Goal: Task Accomplishment & Management: Use online tool/utility

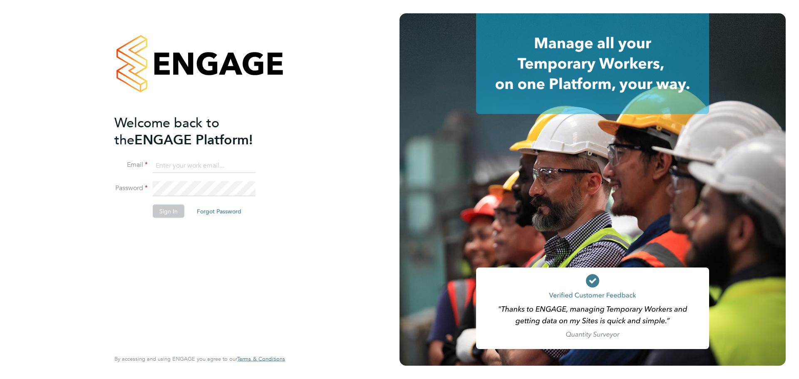
type input "[PERSON_NAME][EMAIL_ADDRESS][DOMAIN_NAME]"
click at [160, 210] on button "Sign In" at bounding box center [169, 211] width 32 height 13
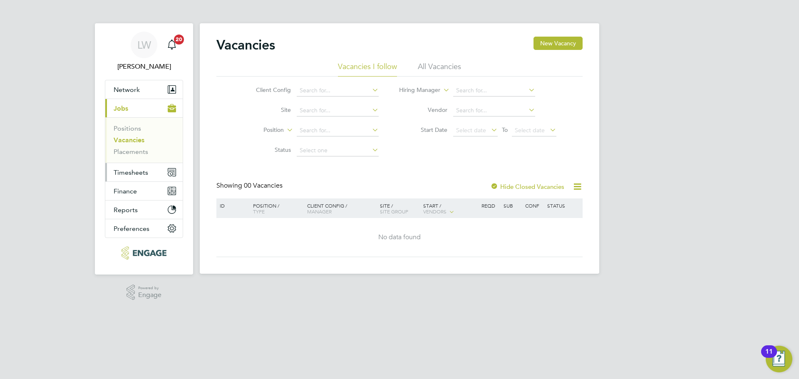
click at [140, 169] on span "Timesheets" at bounding box center [131, 173] width 35 height 8
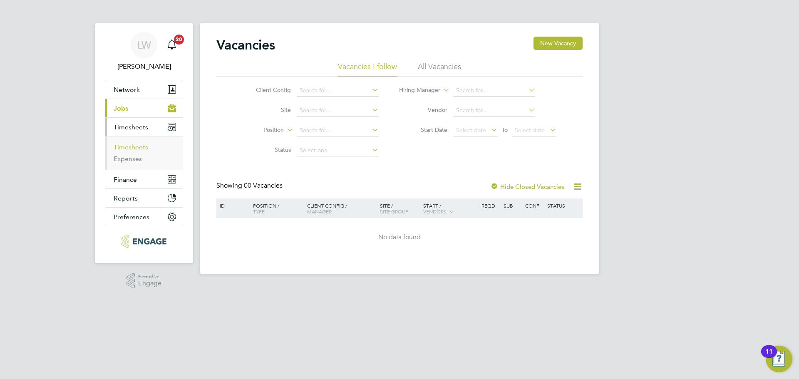
click at [136, 148] on link "Timesheets" at bounding box center [131, 147] width 35 height 8
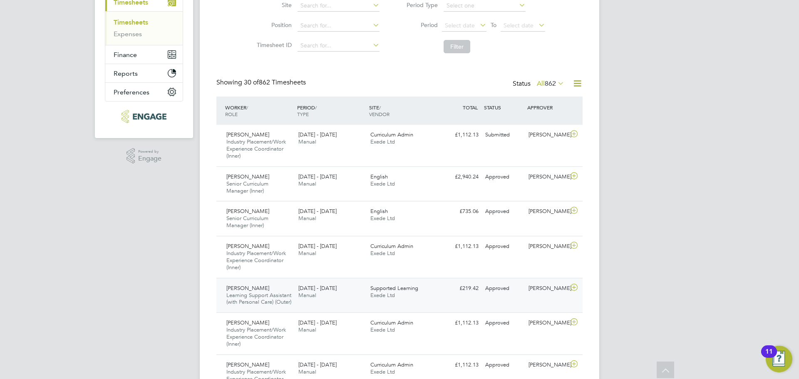
click at [575, 288] on icon at bounding box center [574, 287] width 10 height 7
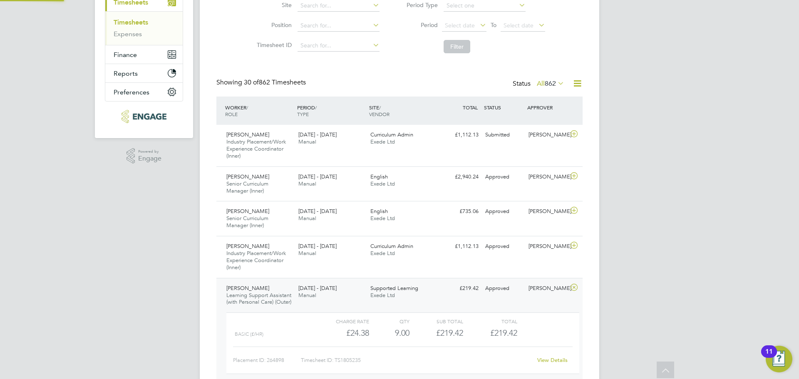
click at [576, 288] on icon at bounding box center [574, 287] width 10 height 7
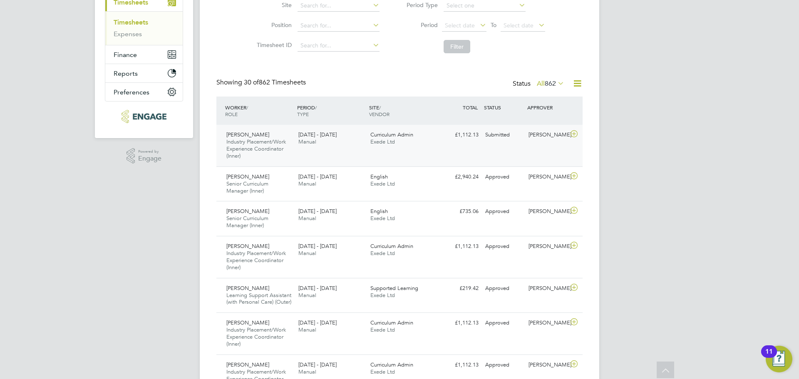
click at [577, 133] on icon at bounding box center [574, 134] width 10 height 7
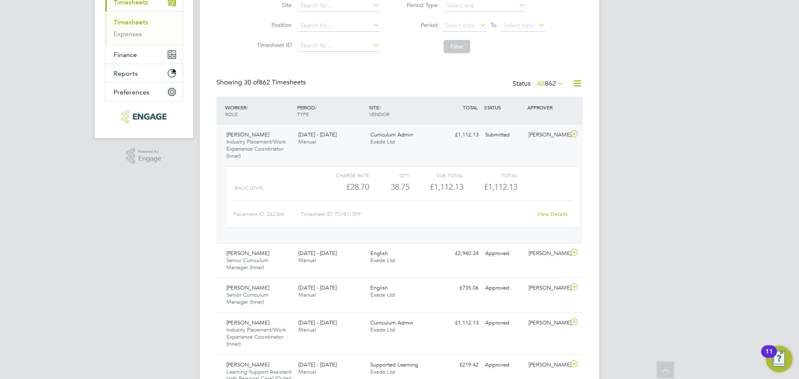
scroll to position [118, 0]
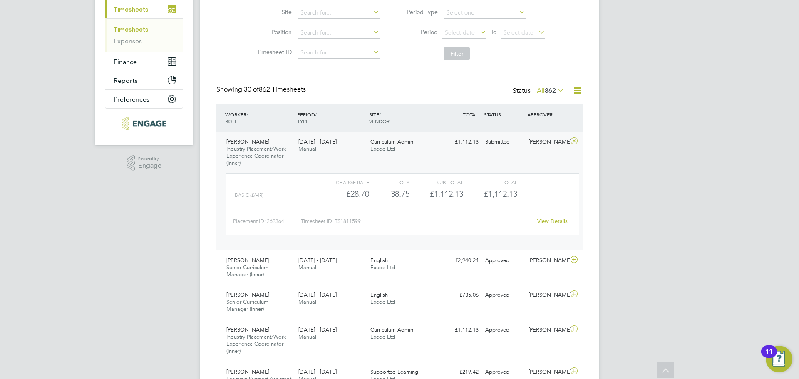
click at [545, 221] on link "View Details" at bounding box center [552, 221] width 30 height 7
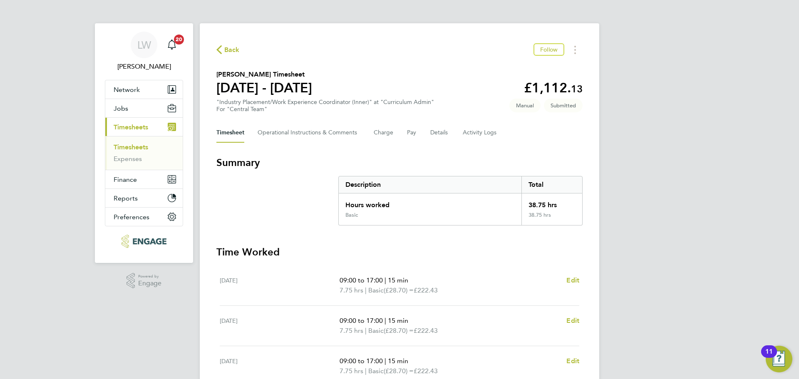
click at [234, 51] on span "Back" at bounding box center [231, 50] width 15 height 10
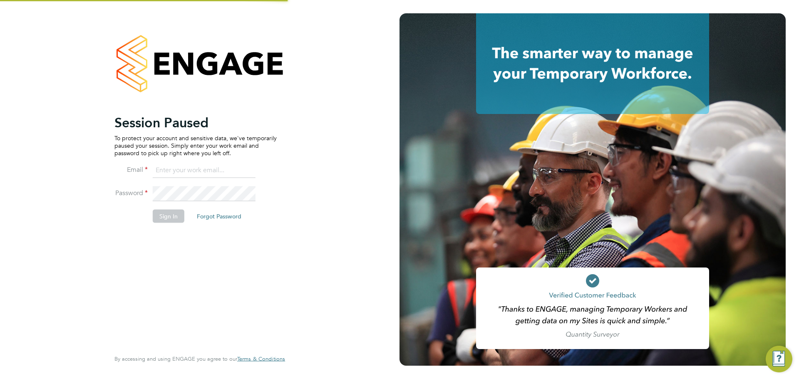
type input "[PERSON_NAME][EMAIL_ADDRESS][DOMAIN_NAME]"
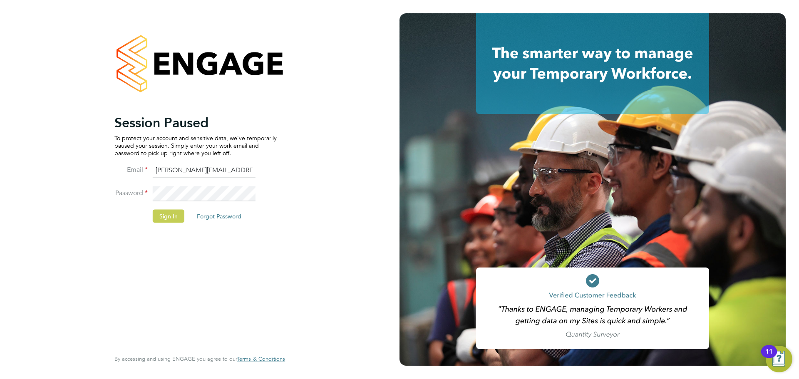
drag, startPoint x: 161, startPoint y: 211, endPoint x: 8, endPoint y: 191, distance: 153.9
click at [161, 211] on button "Sign In" at bounding box center [169, 215] width 32 height 13
